Goal: Navigation & Orientation: Find specific page/section

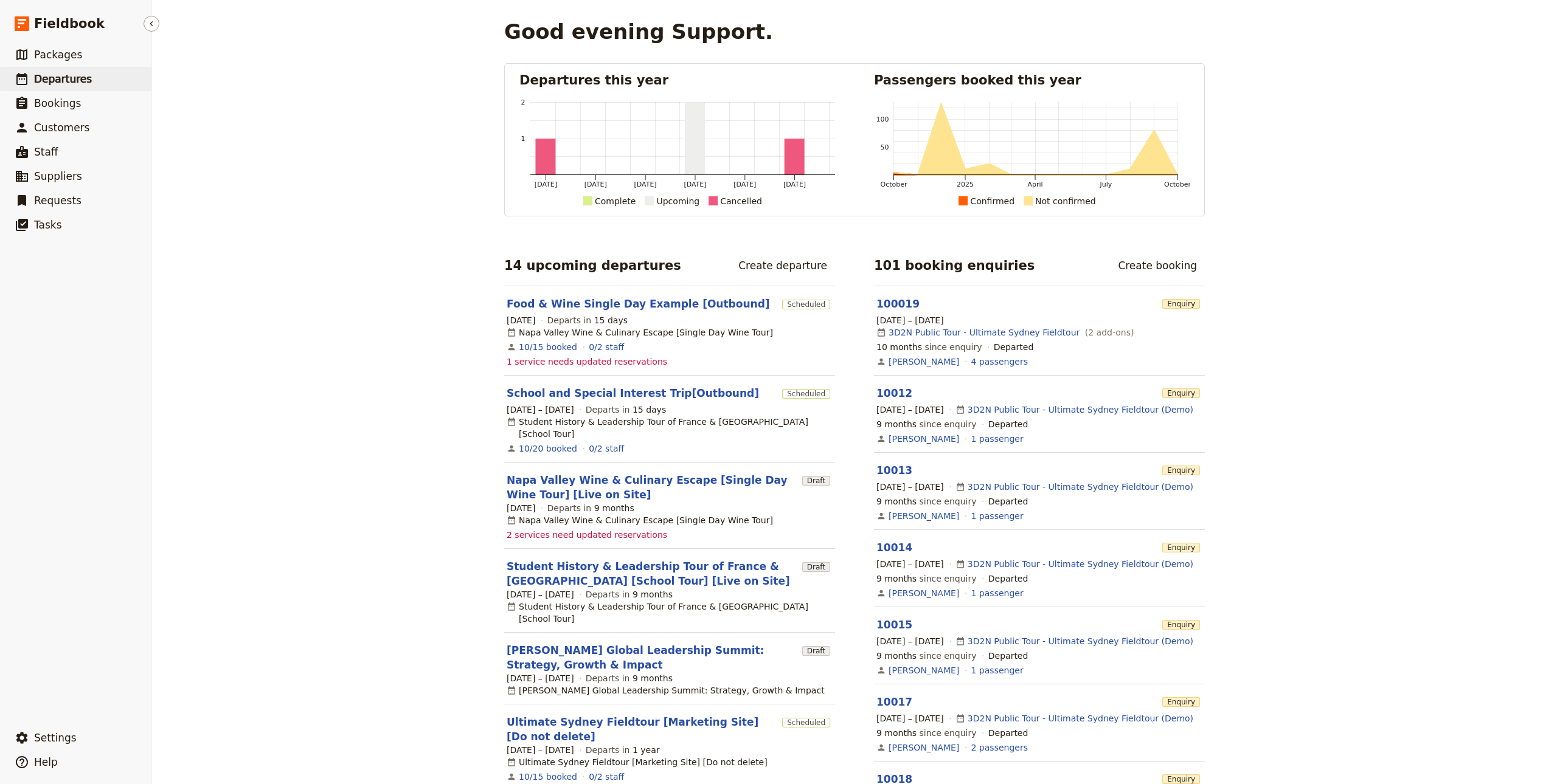
click at [57, 75] on span "Departures" at bounding box center [63, 79] width 57 height 12
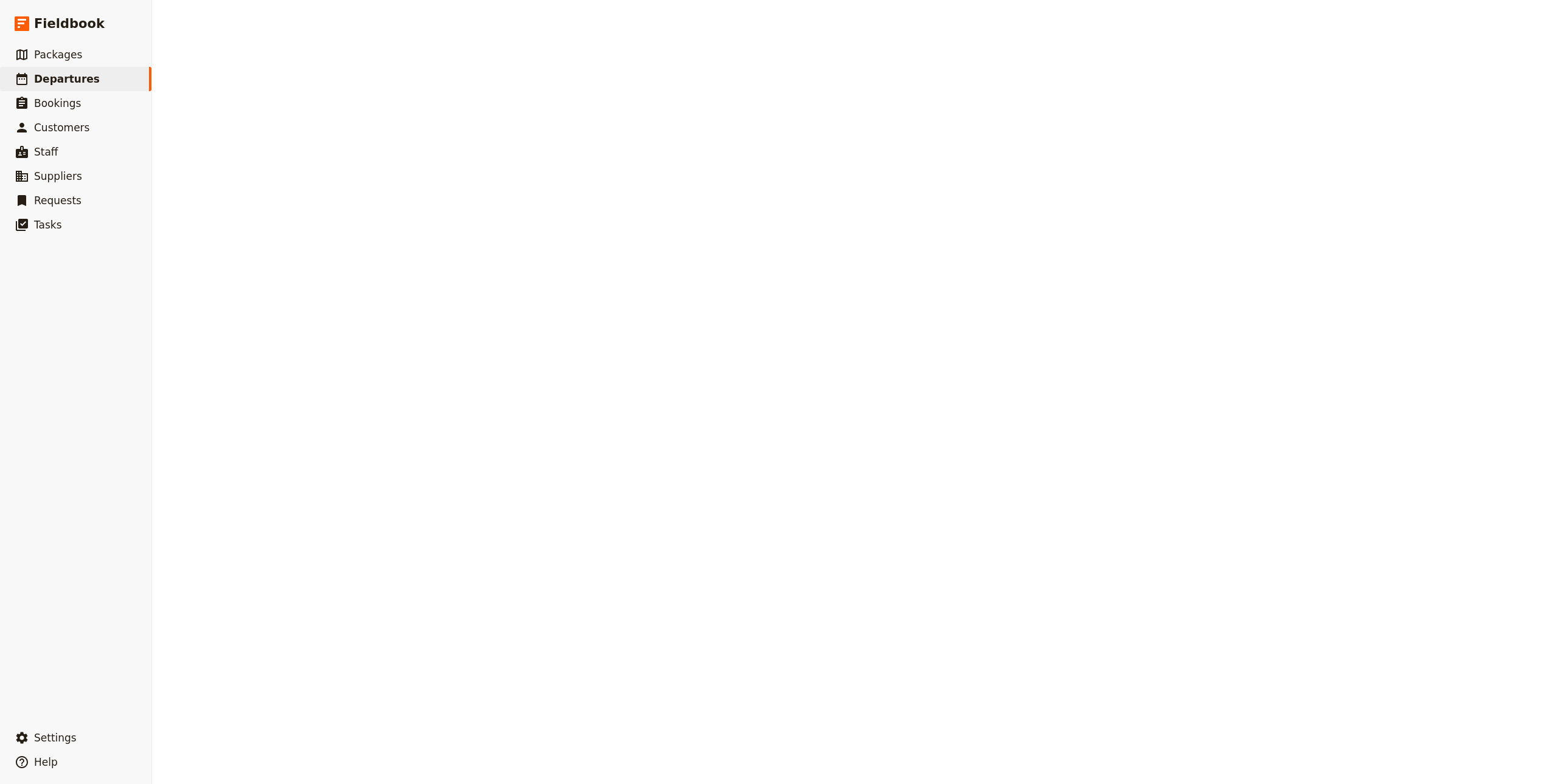
select select "CREATED_AT"
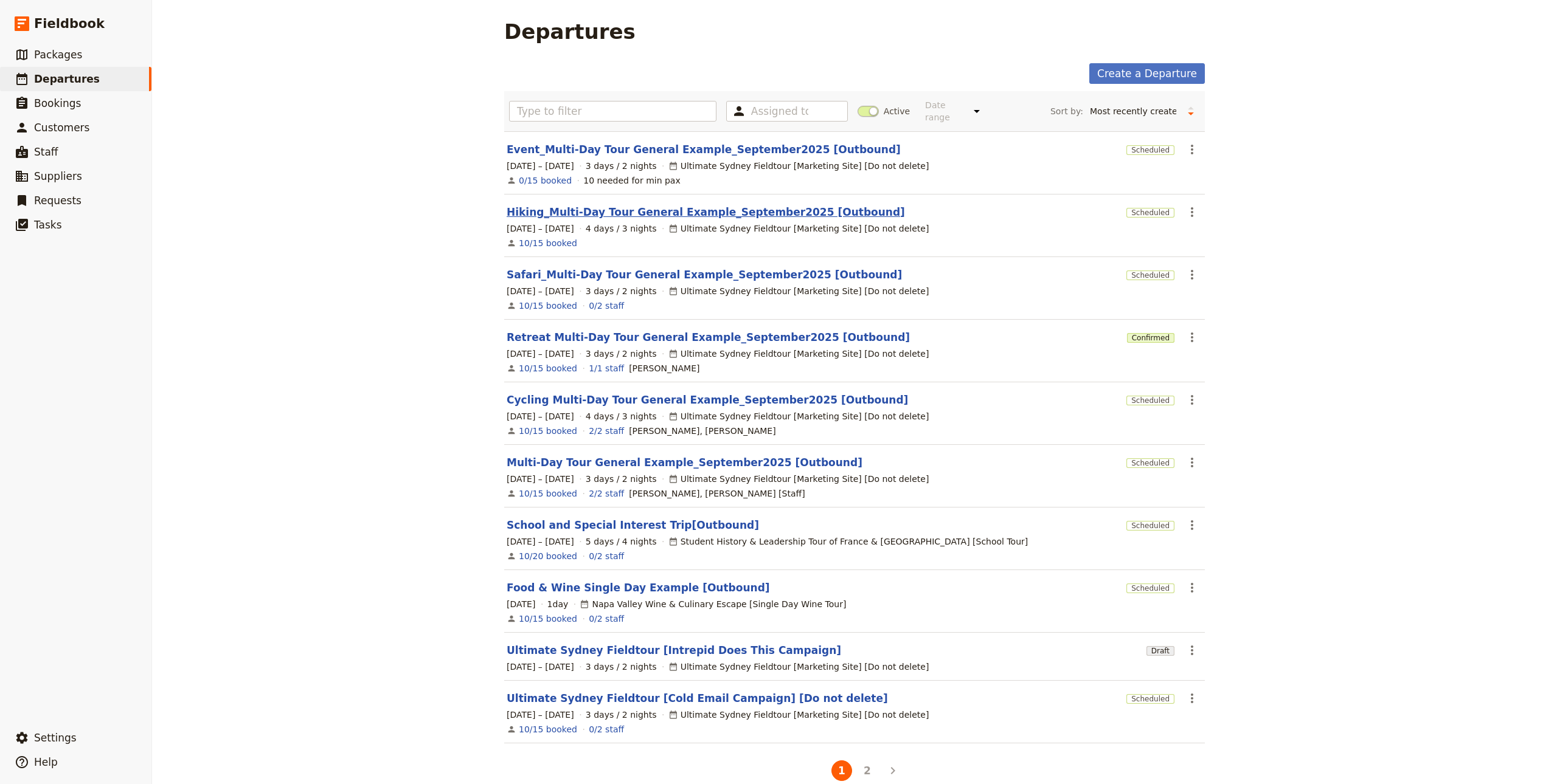
click at [635, 205] on link "Hiking_Multi-Day Tour General Example_September2025 [Outbound]" at bounding box center [706, 212] width 399 height 15
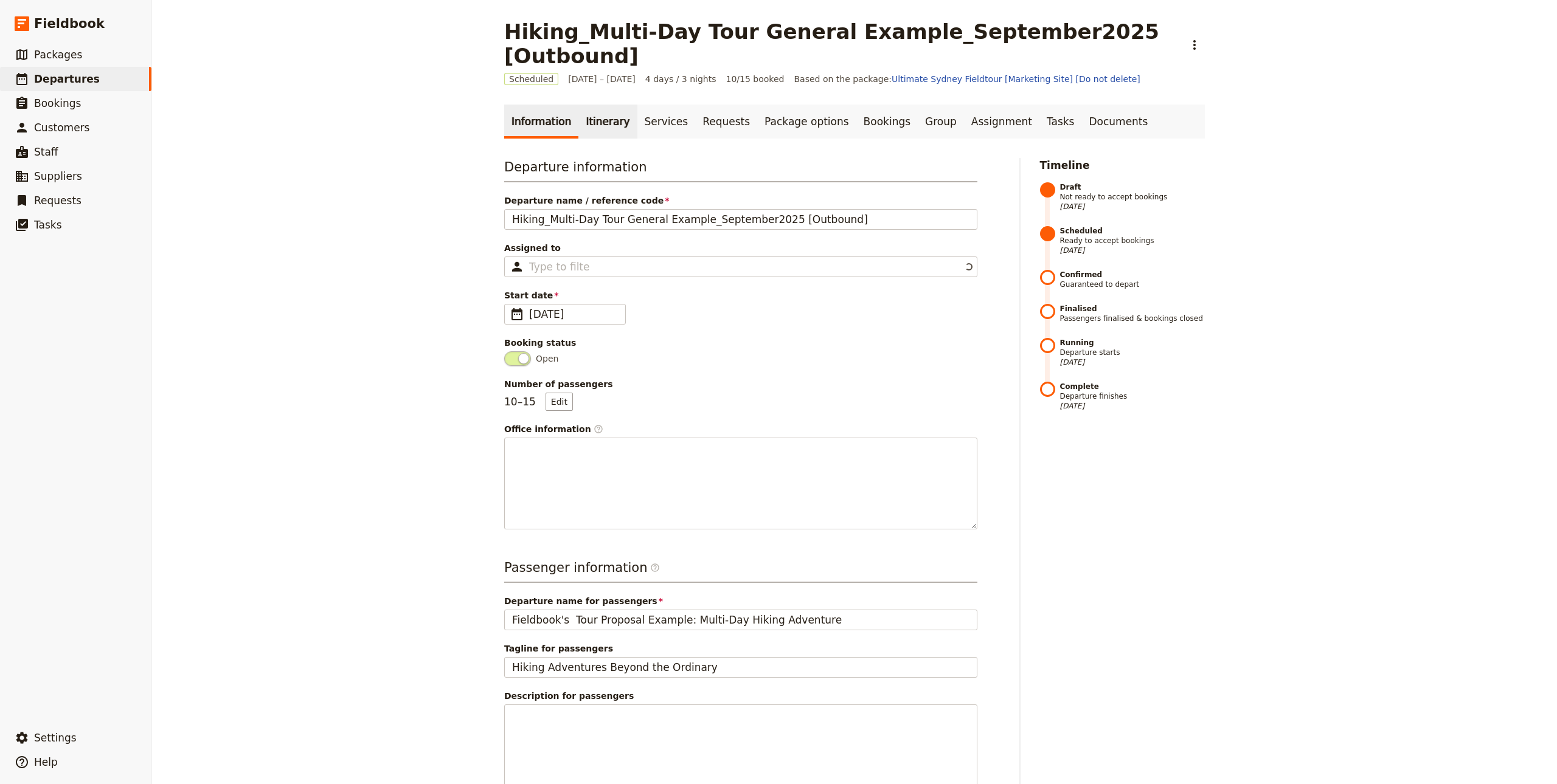
click at [585, 105] on link "Itinerary" at bounding box center [607, 121] width 58 height 34
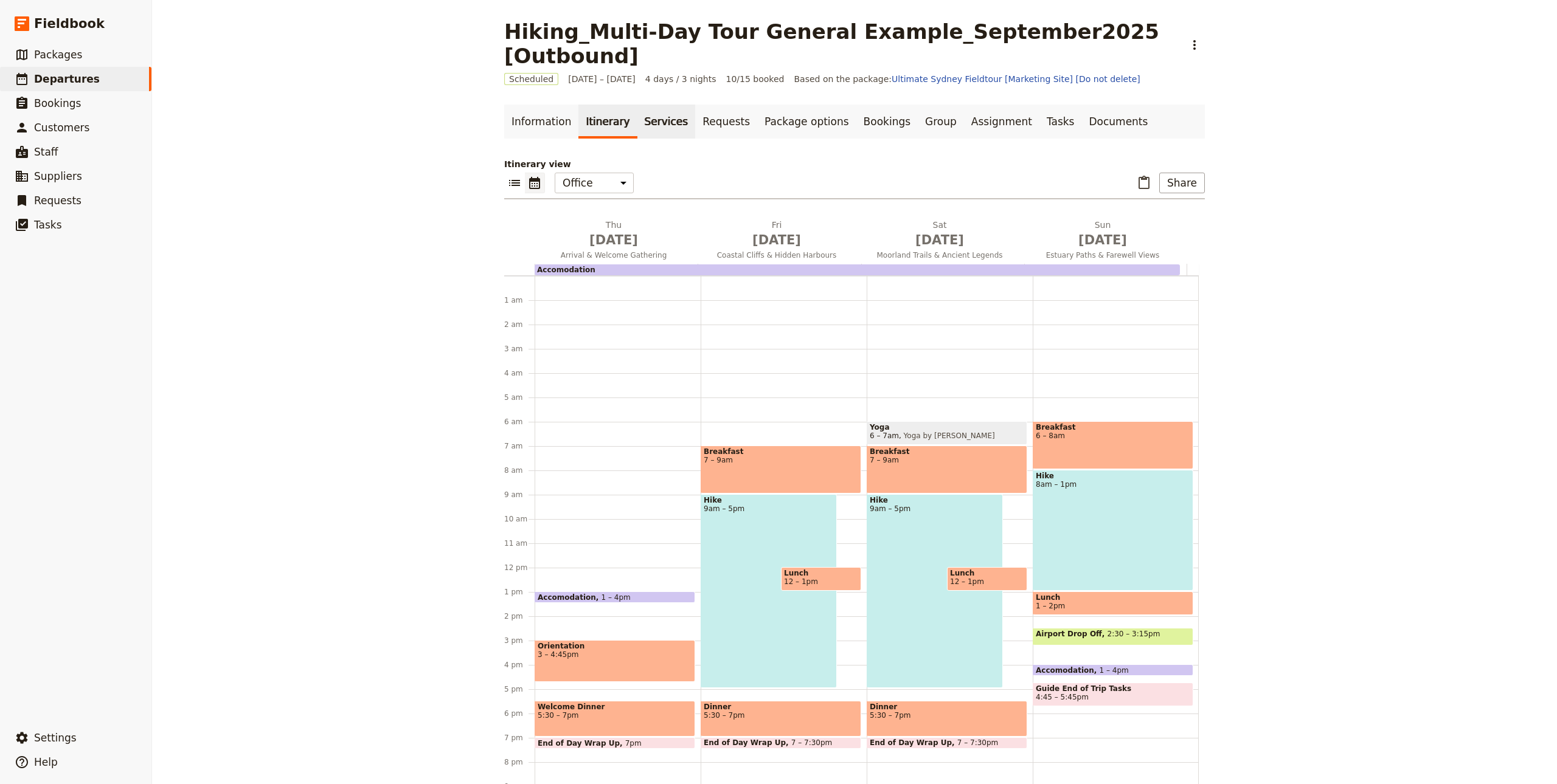
scroll to position [70, 0]
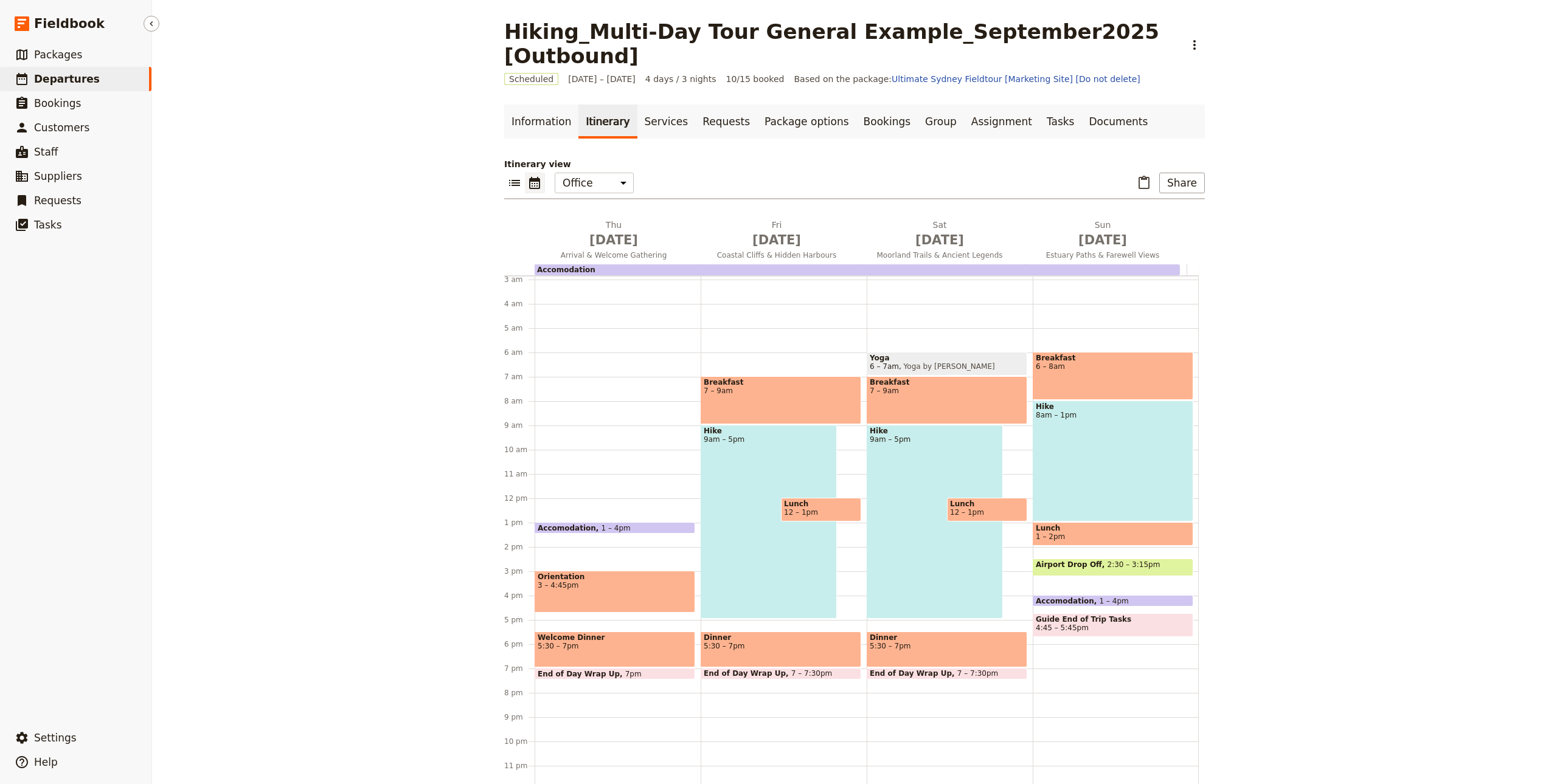
click at [71, 79] on span "Departures" at bounding box center [67, 79] width 66 height 12
select select "CREATED_AT"
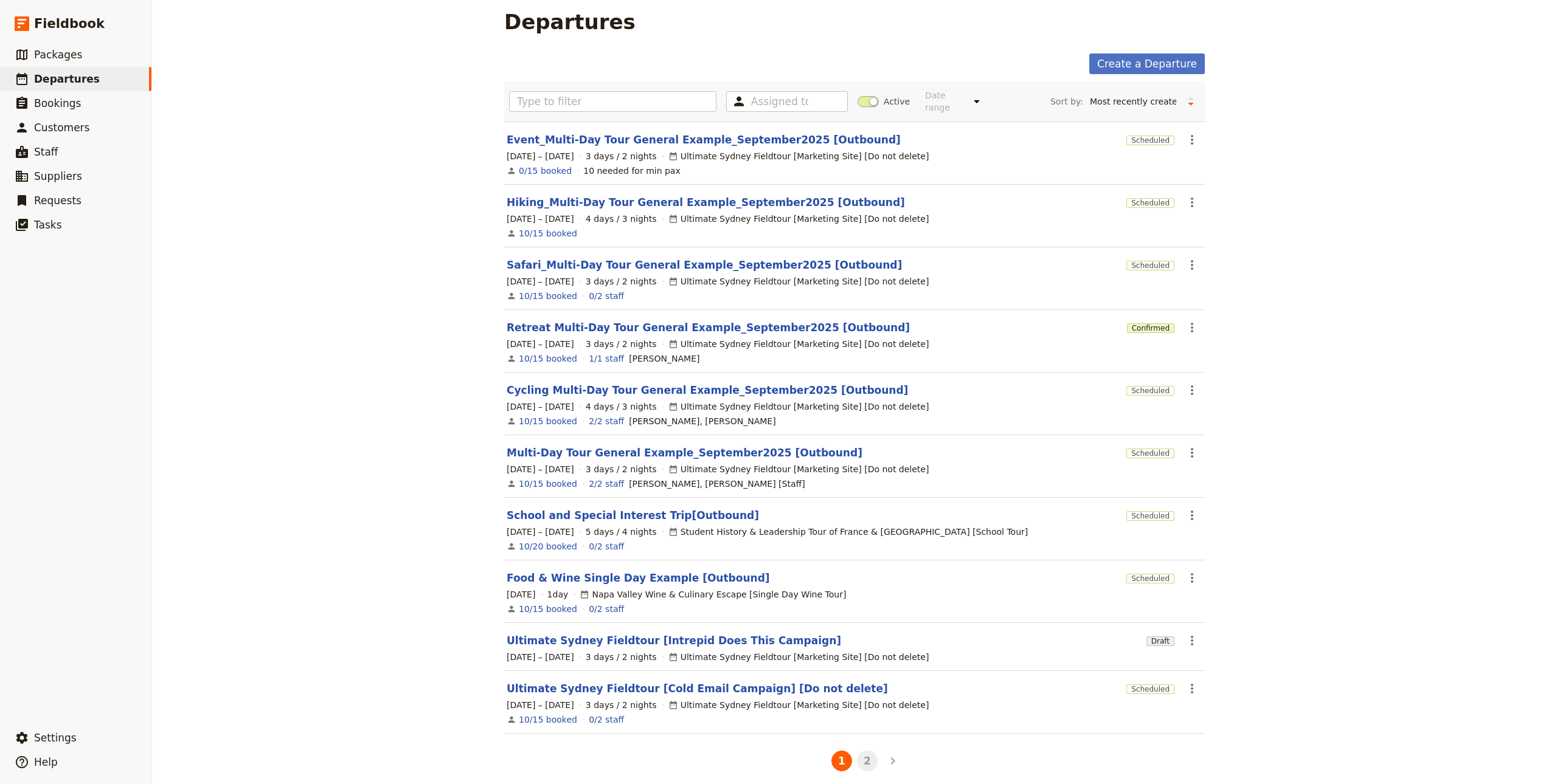
scroll to position [16, 0]
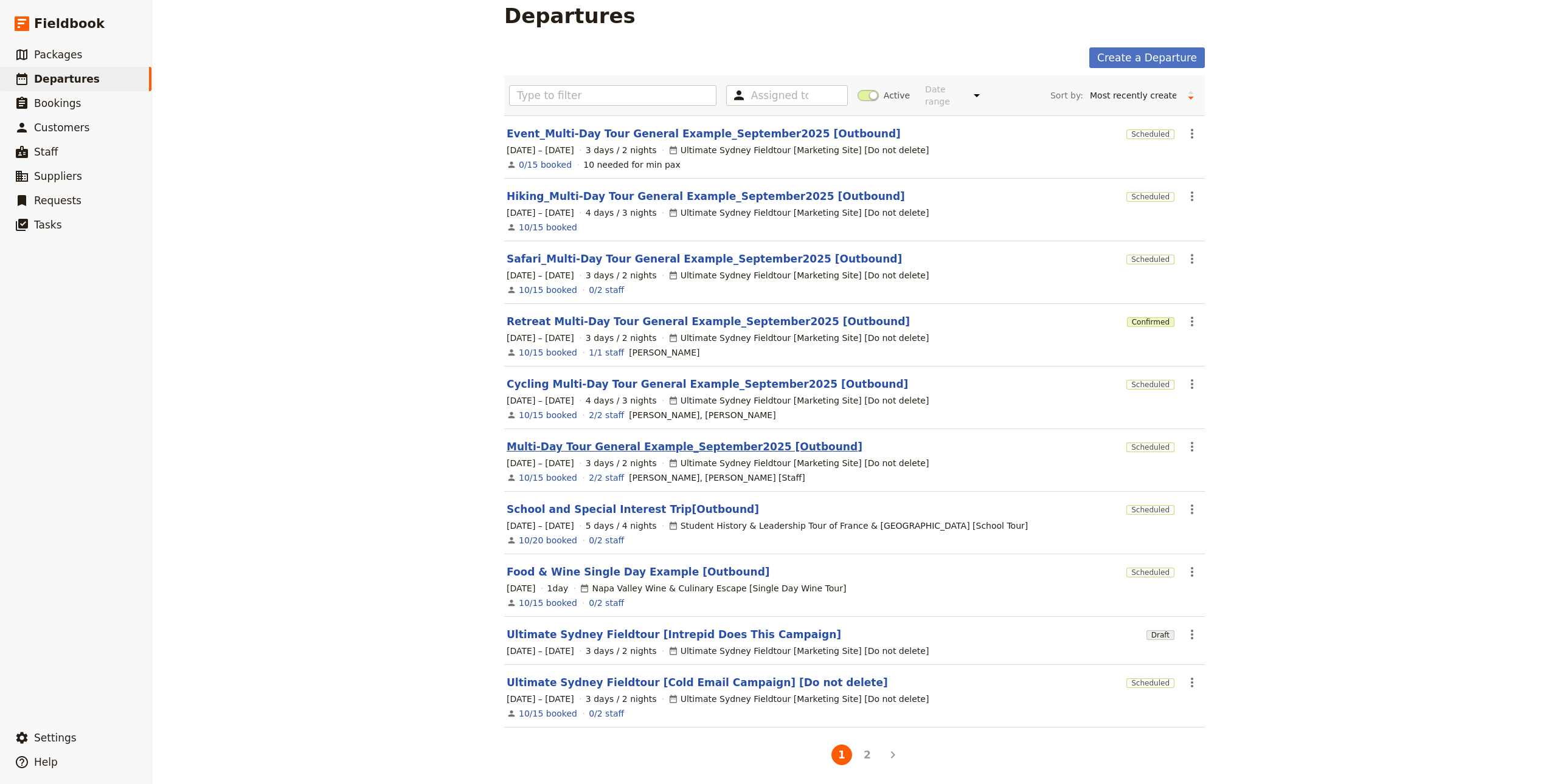
click at [728, 447] on link "Multi-Day Tour General Example_September2025 [Outbound]" at bounding box center [685, 447] width 356 height 15
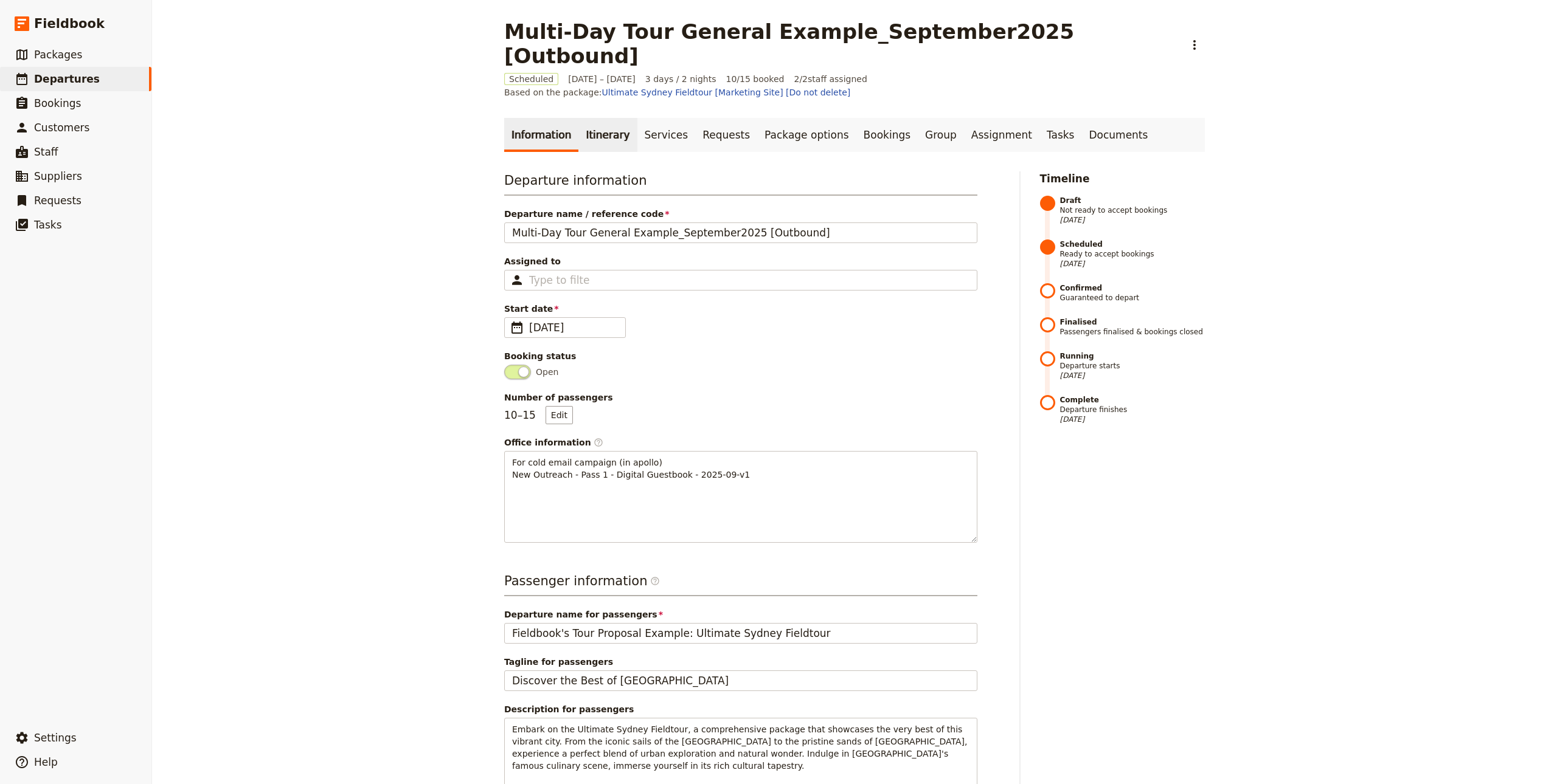
click at [598, 118] on link "Itinerary" at bounding box center [607, 134] width 58 height 34
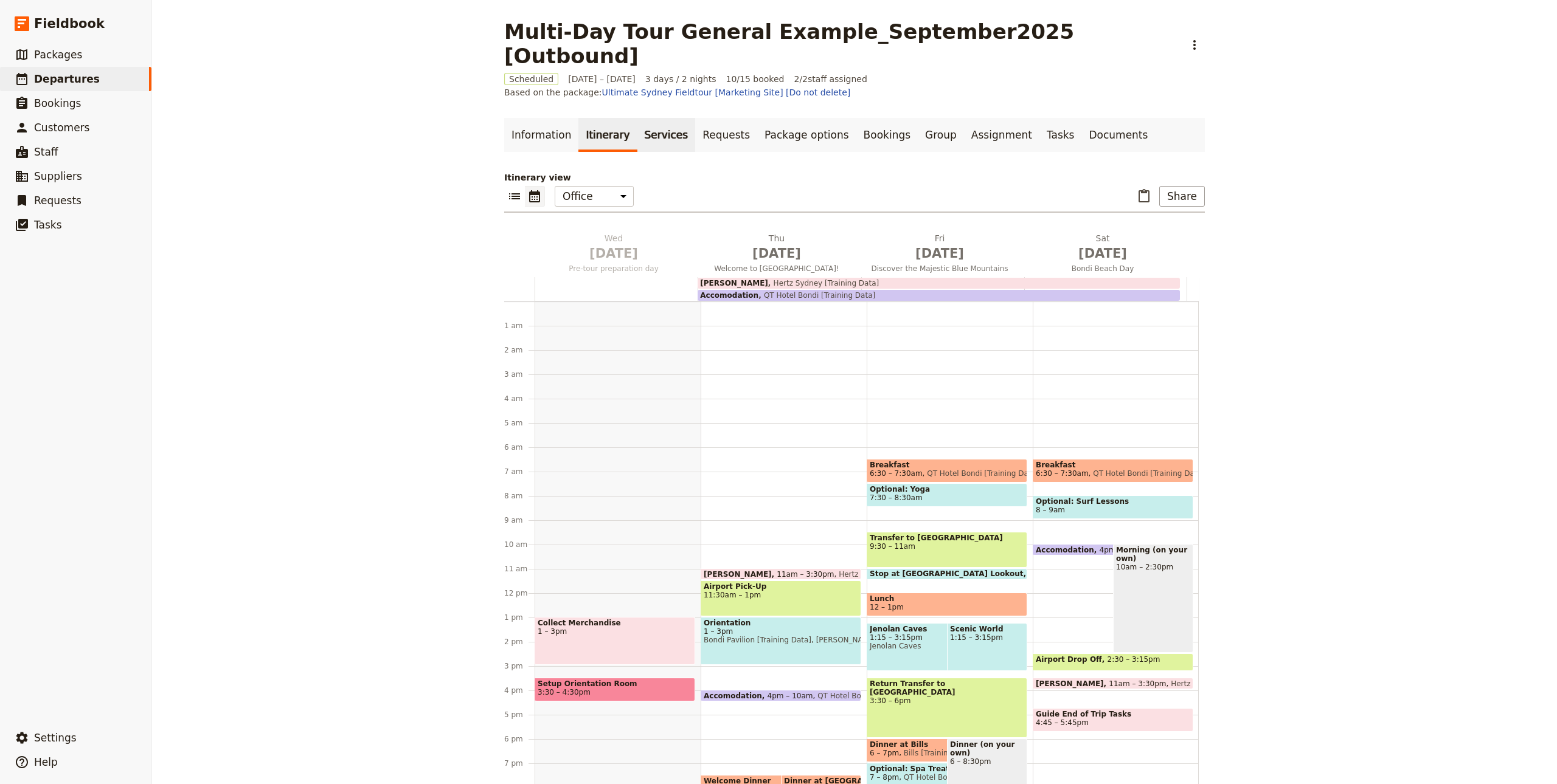
scroll to position [95, 0]
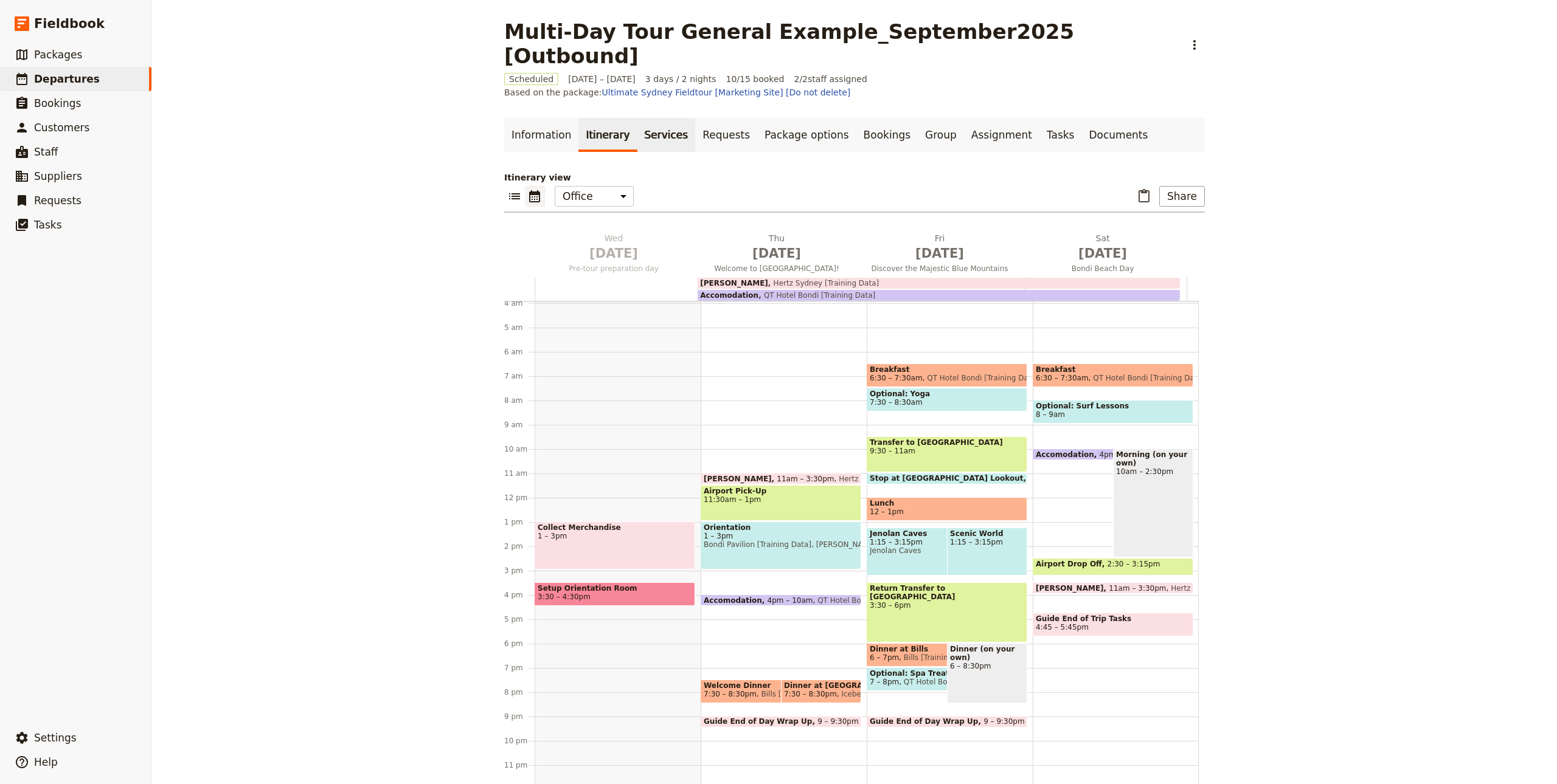
click at [655, 118] on link "Services" at bounding box center [666, 134] width 58 height 34
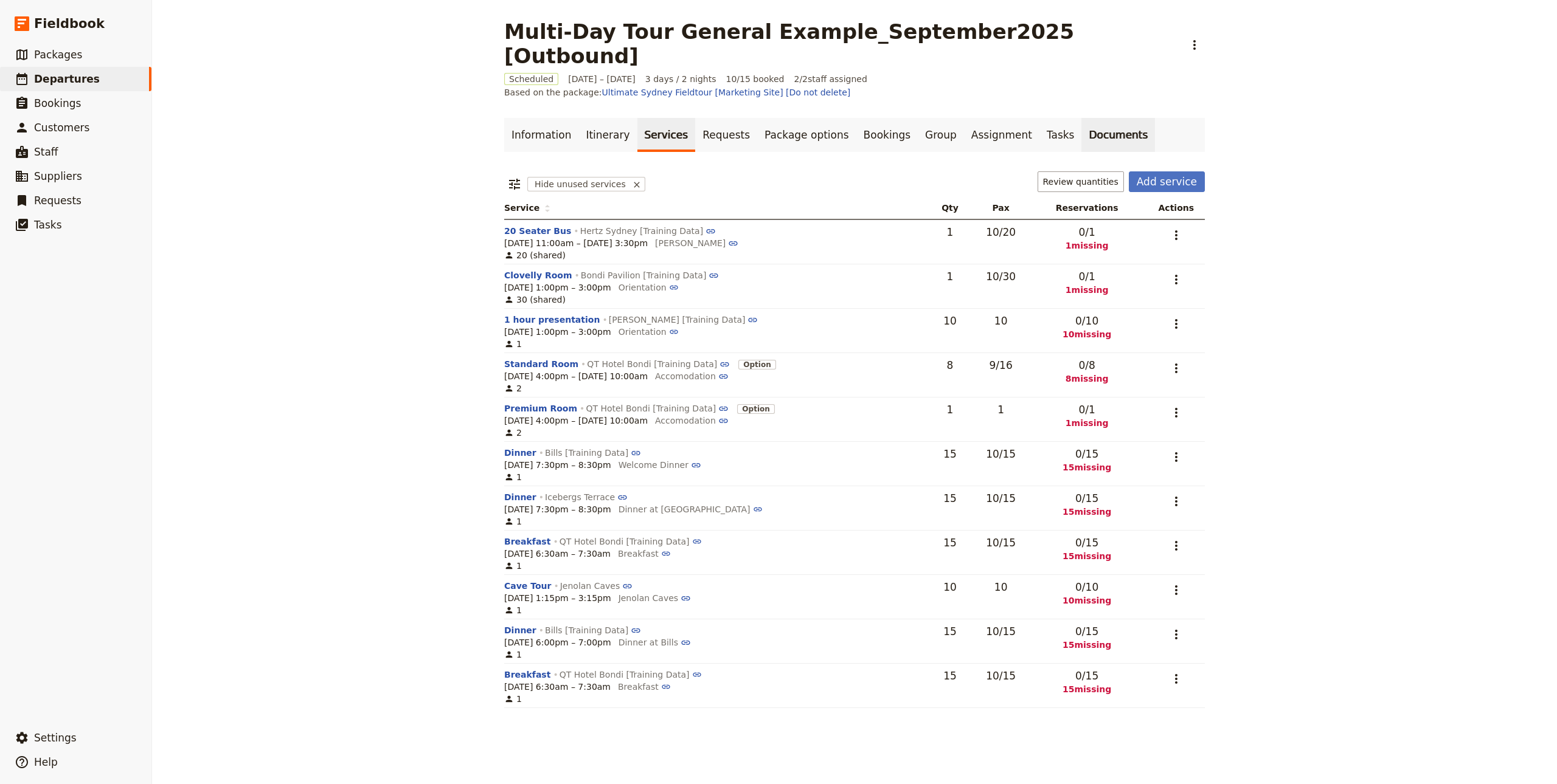
click at [1082, 118] on link "Documents" at bounding box center [1118, 134] width 73 height 34
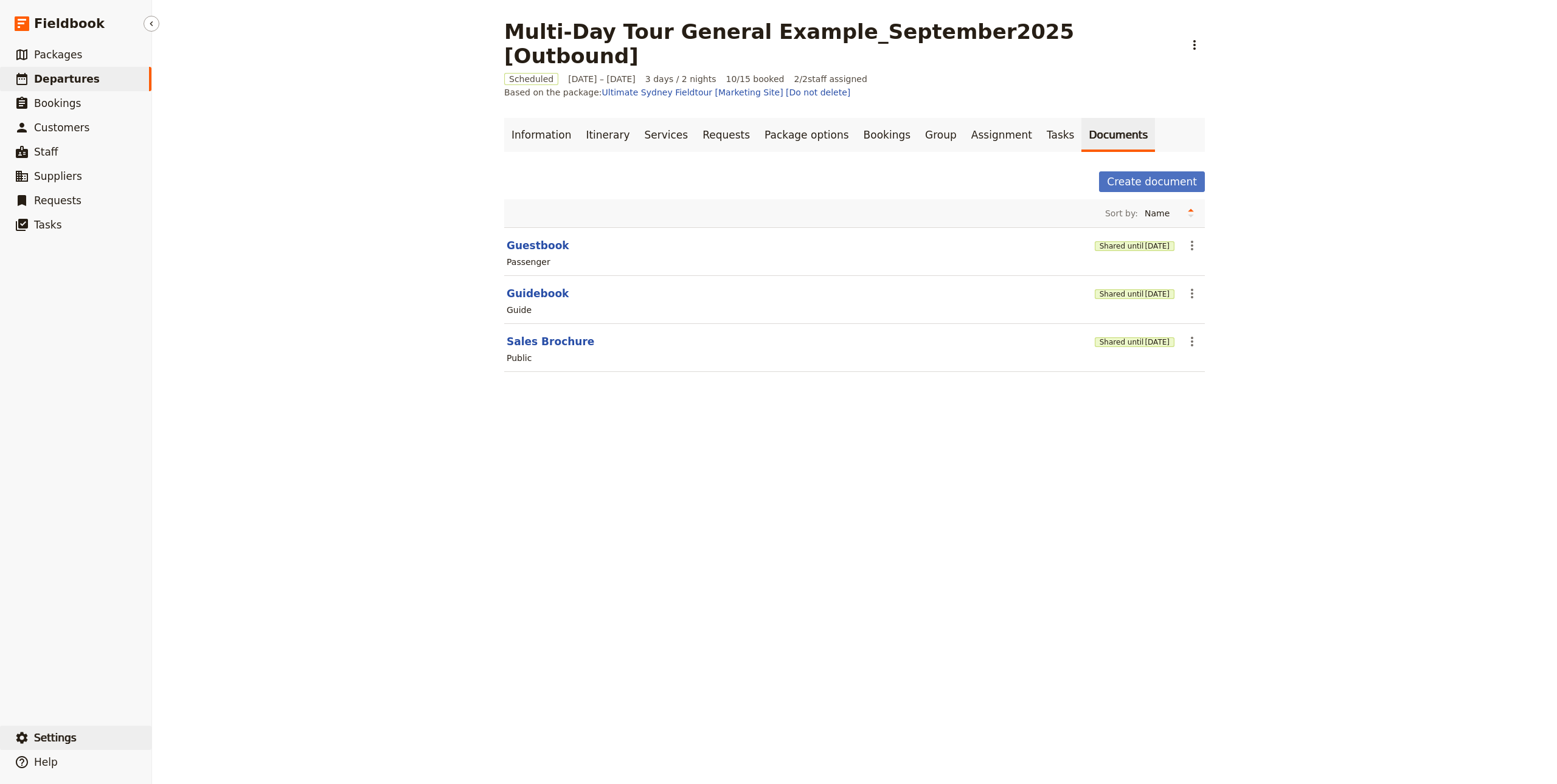
click at [77, 740] on button "​ Settings" at bounding box center [75, 738] width 151 height 24
click at [210, 738] on span "Sign out" at bounding box center [213, 739] width 98 height 12
